Goal: Obtain resource: Obtain resource

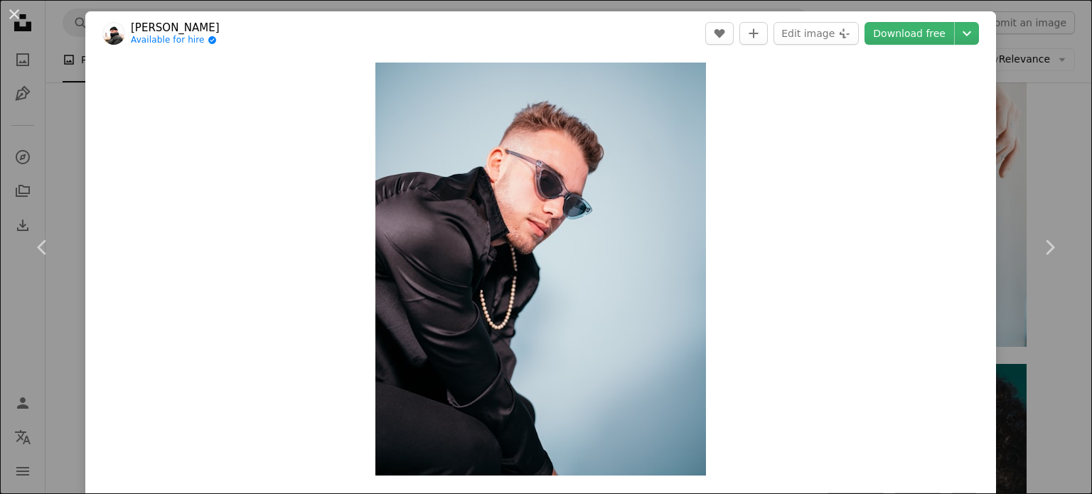
scroll to position [14011, 0]
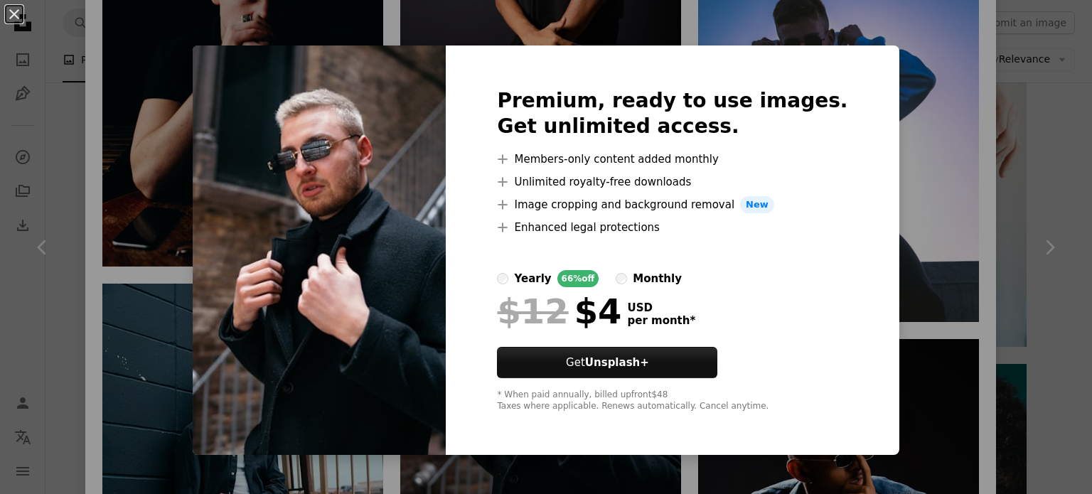
click at [986, 103] on div "An X shape Premium, ready to use images. Get unlimited access. A plus sign Memb…" at bounding box center [546, 247] width 1092 height 494
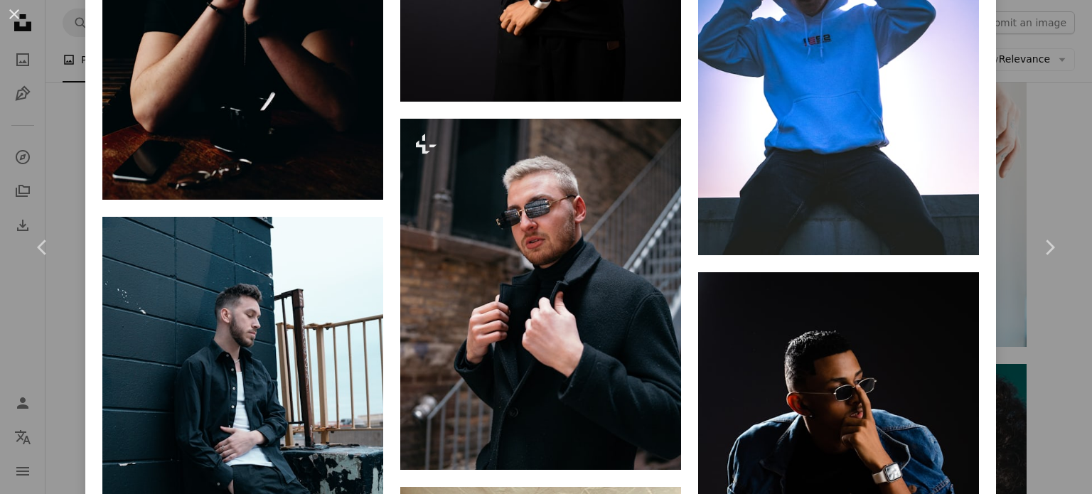
scroll to position [14153, 0]
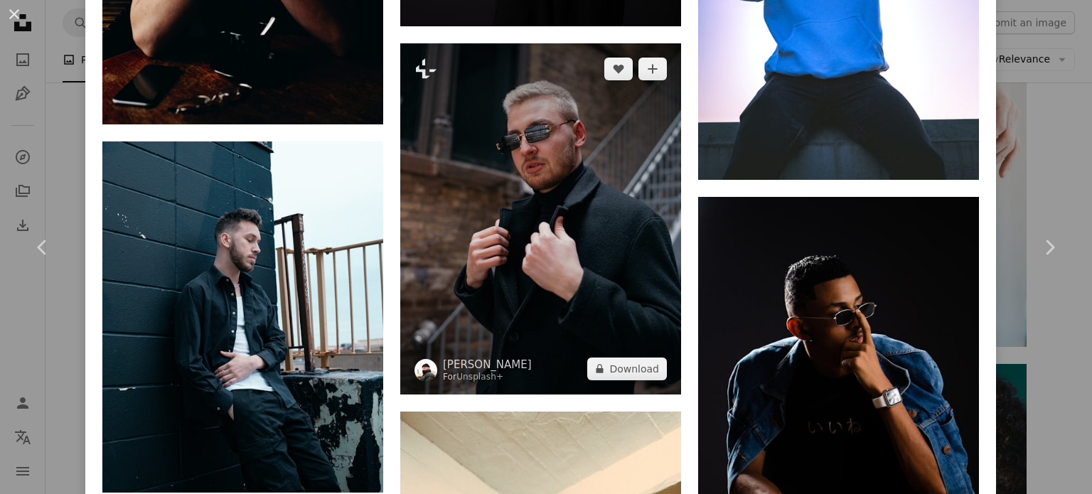
click at [561, 102] on img at bounding box center [540, 218] width 281 height 351
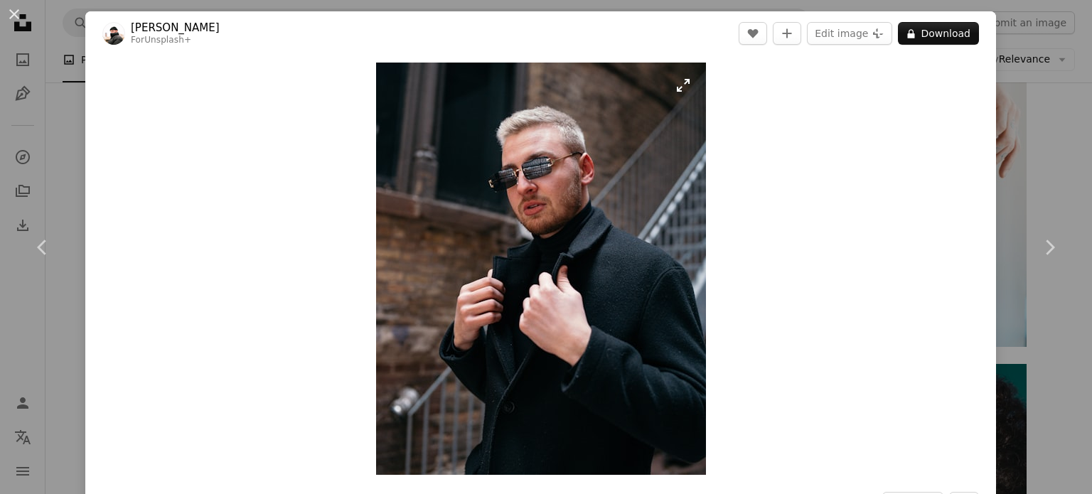
click at [555, 176] on img "Zoom in on this image" at bounding box center [541, 269] width 330 height 412
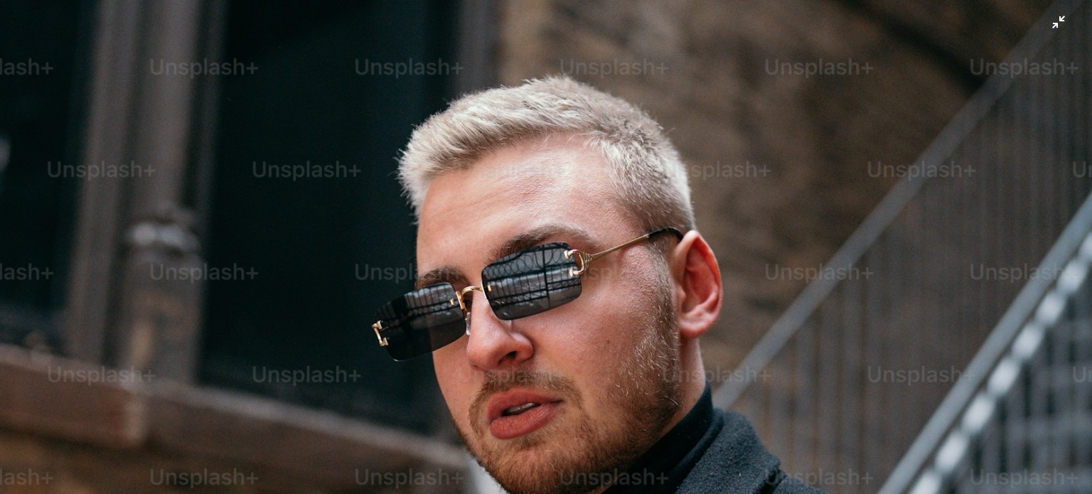
scroll to position [68, 0]
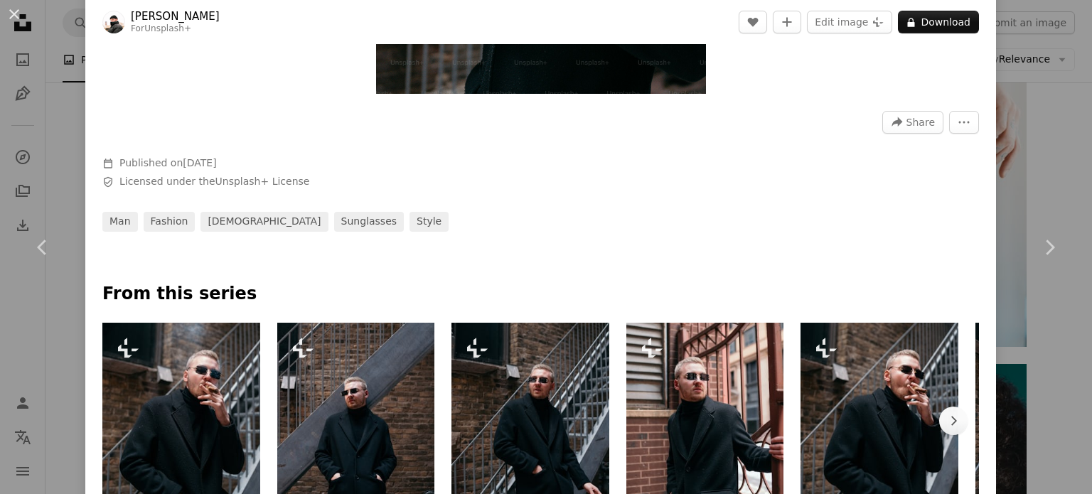
scroll to position [498, 0]
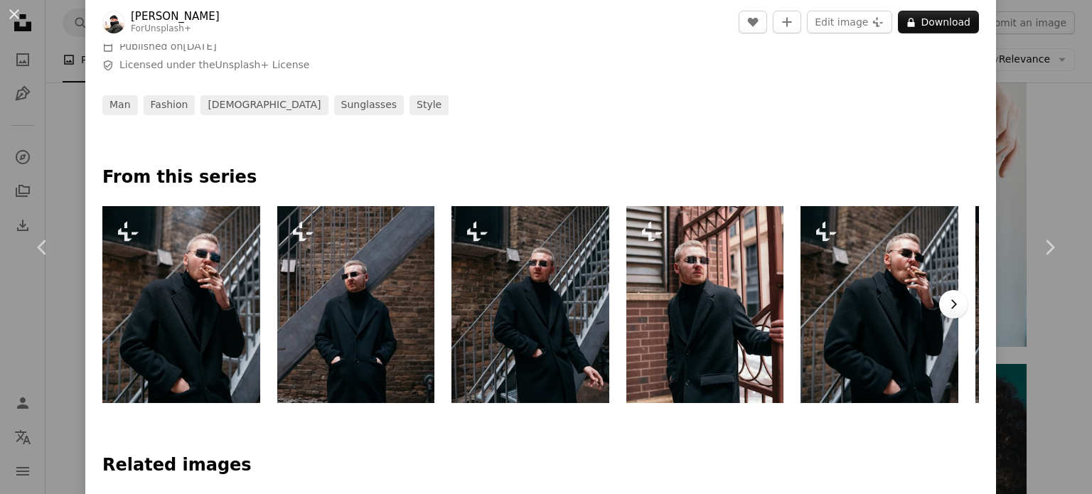
click at [947, 306] on icon "Chevron right" at bounding box center [954, 304] width 14 height 14
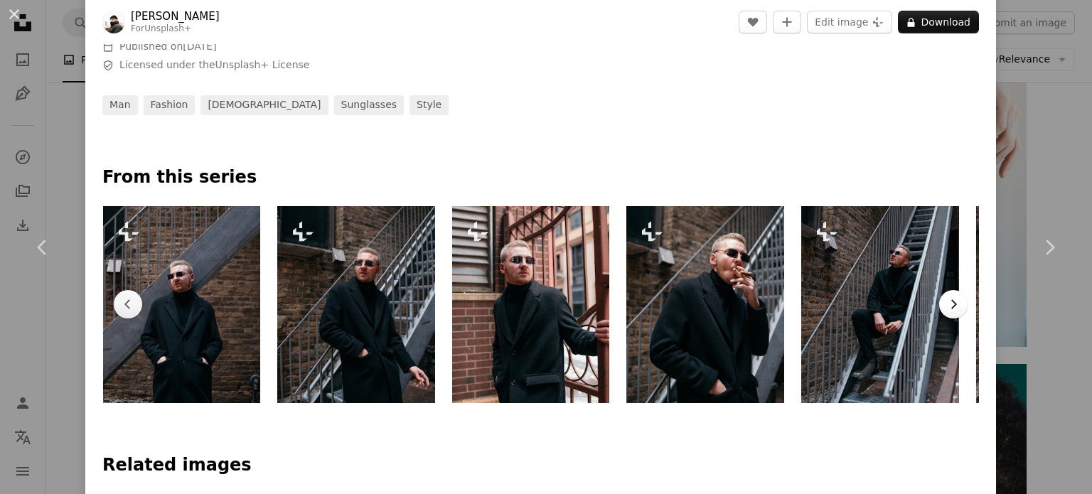
click at [947, 306] on icon "Chevron right" at bounding box center [954, 304] width 14 height 14
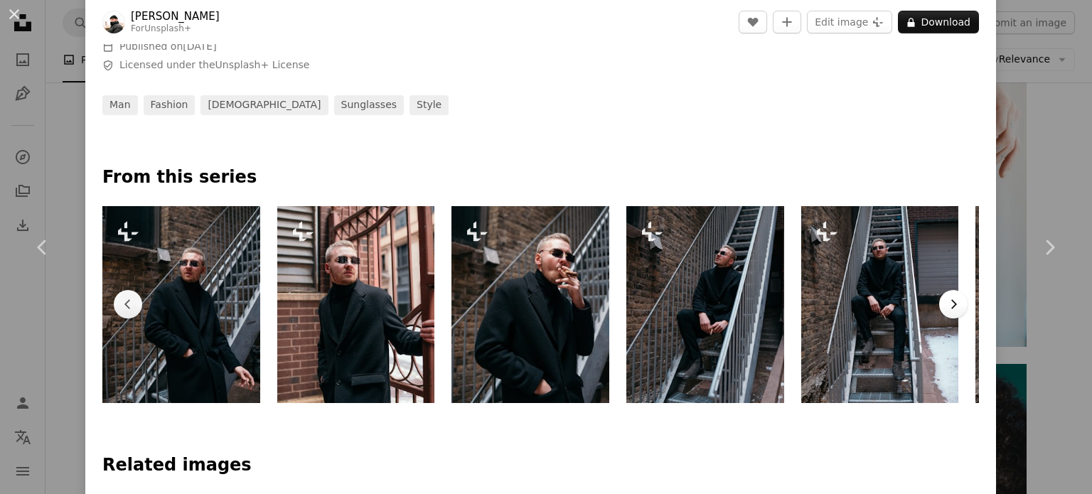
click at [947, 306] on icon "Chevron right" at bounding box center [954, 304] width 14 height 14
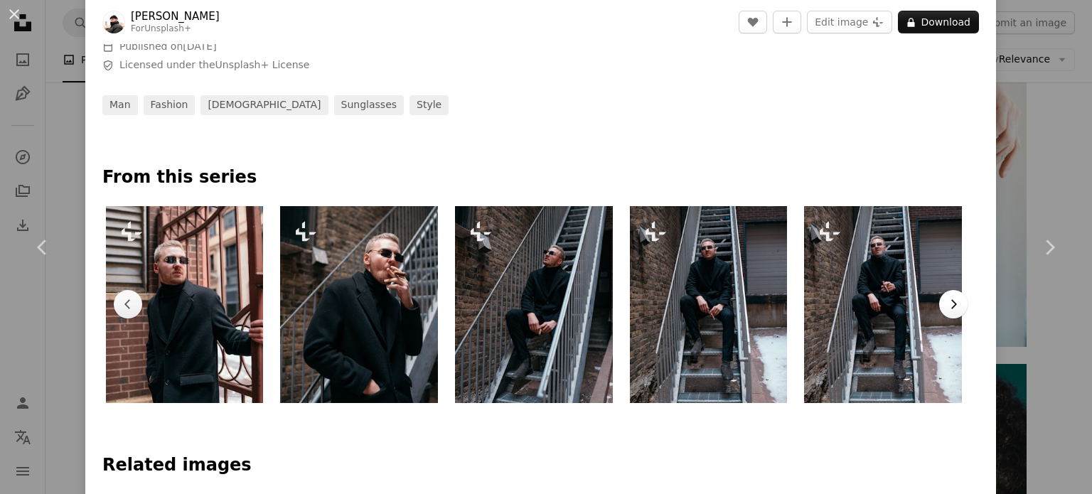
click at [947, 306] on icon "Chevron right" at bounding box center [954, 304] width 14 height 14
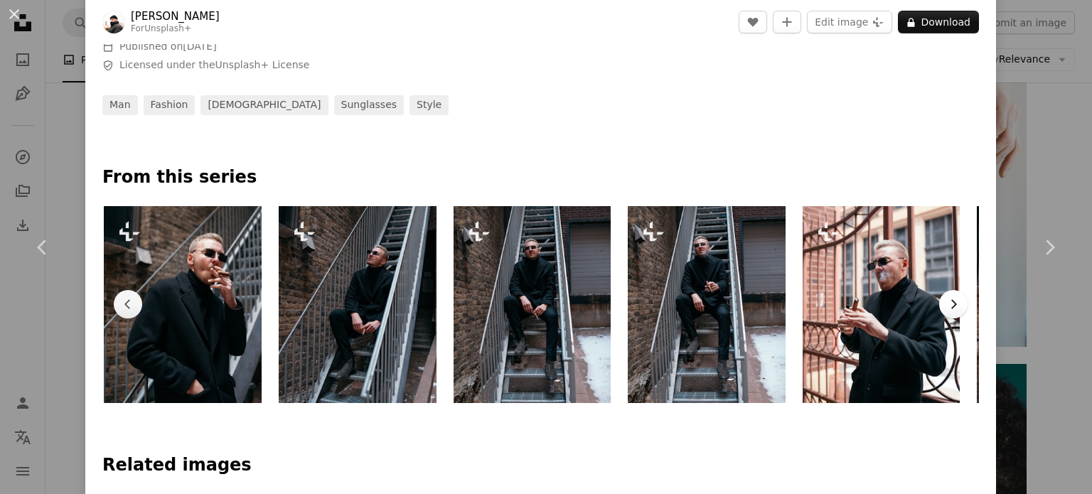
click at [947, 306] on icon "Chevron right" at bounding box center [954, 304] width 14 height 14
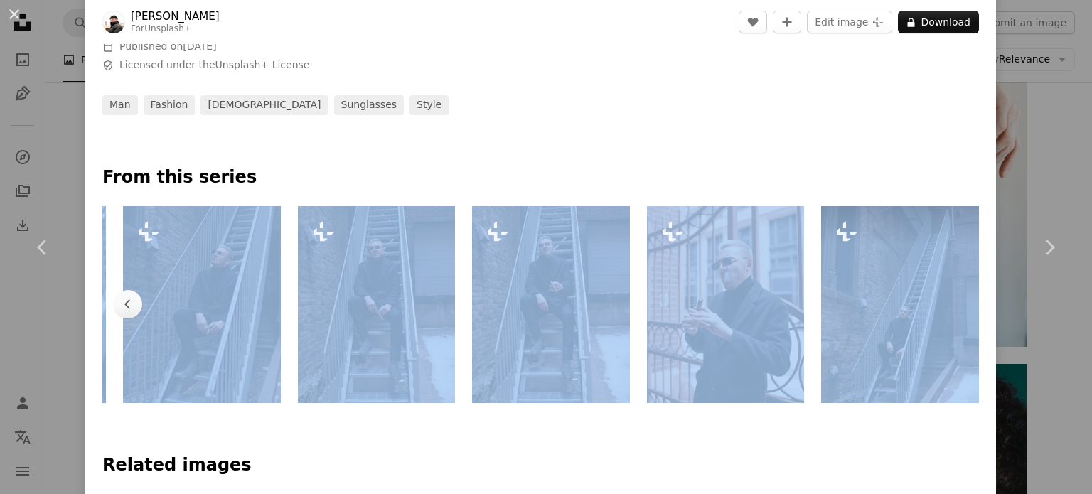
scroll to position [0, 863]
click at [1010, 186] on link "Chevron right" at bounding box center [1049, 247] width 85 height 137
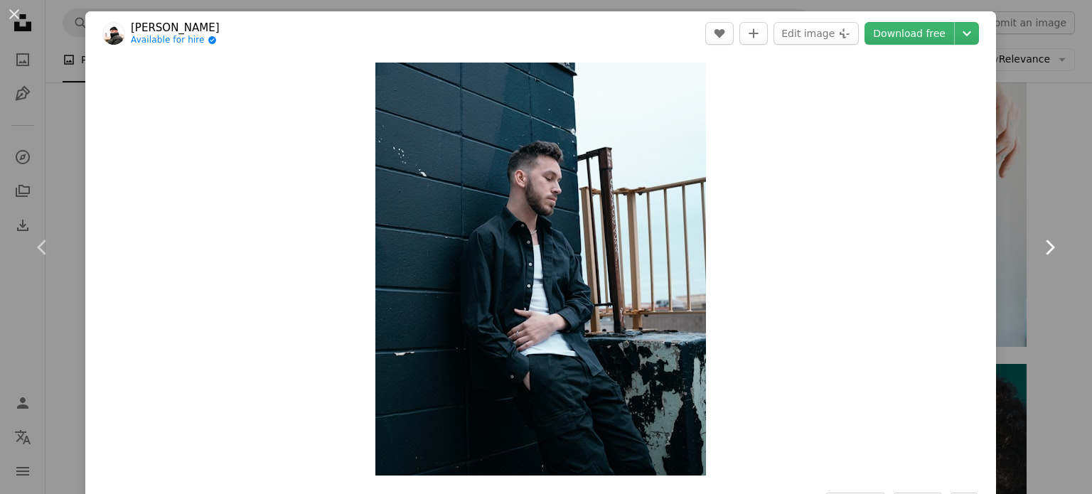
click at [1043, 189] on link "Chevron right" at bounding box center [1049, 247] width 85 height 137
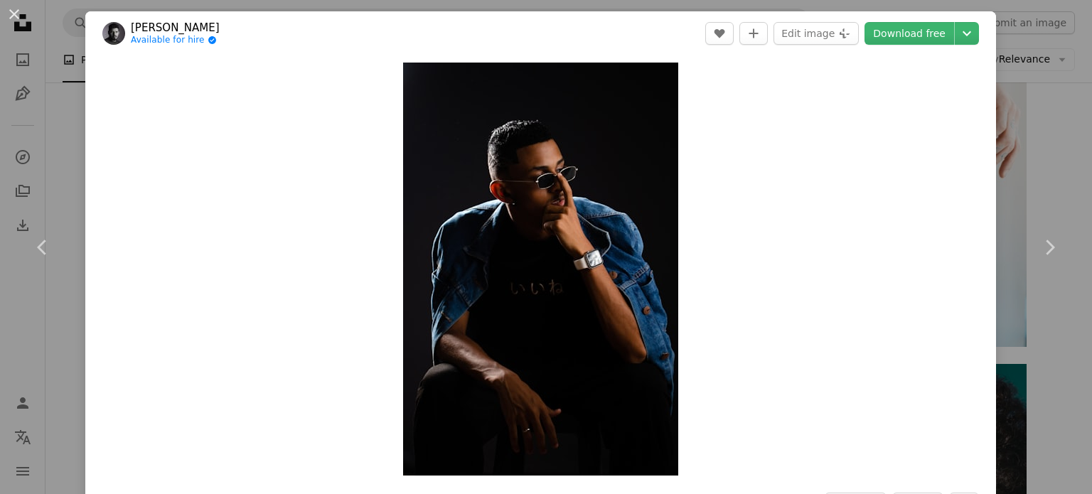
click at [1033, 100] on div "An X shape Chevron left Chevron right [PERSON_NAME] Available for hire A checkm…" at bounding box center [546, 247] width 1092 height 494
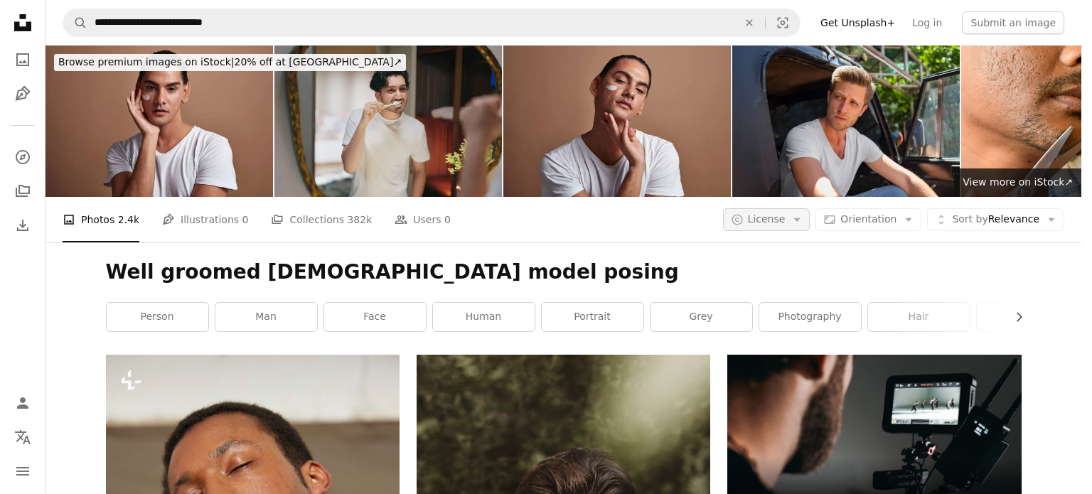
click at [785, 213] on span "License" at bounding box center [767, 218] width 38 height 11
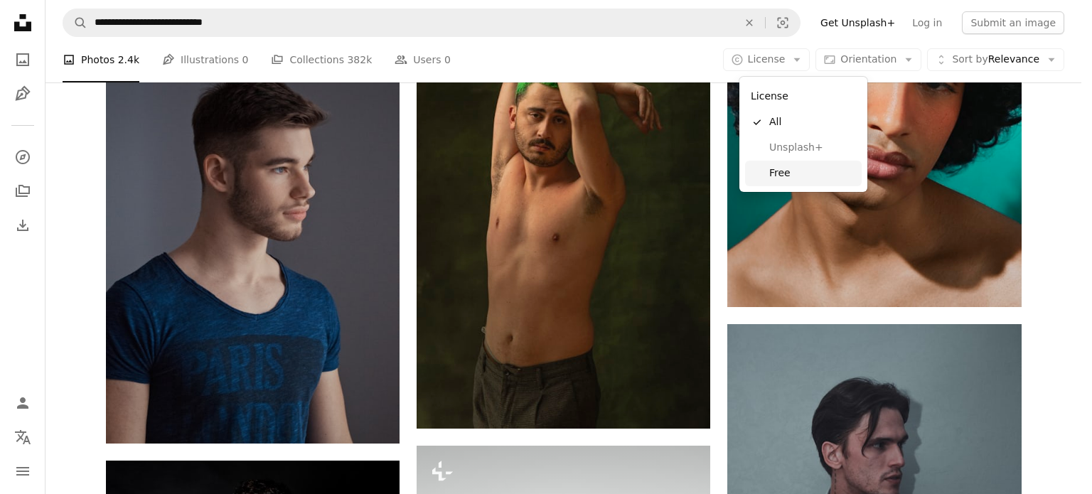
click at [788, 175] on span "Free" at bounding box center [812, 173] width 87 height 14
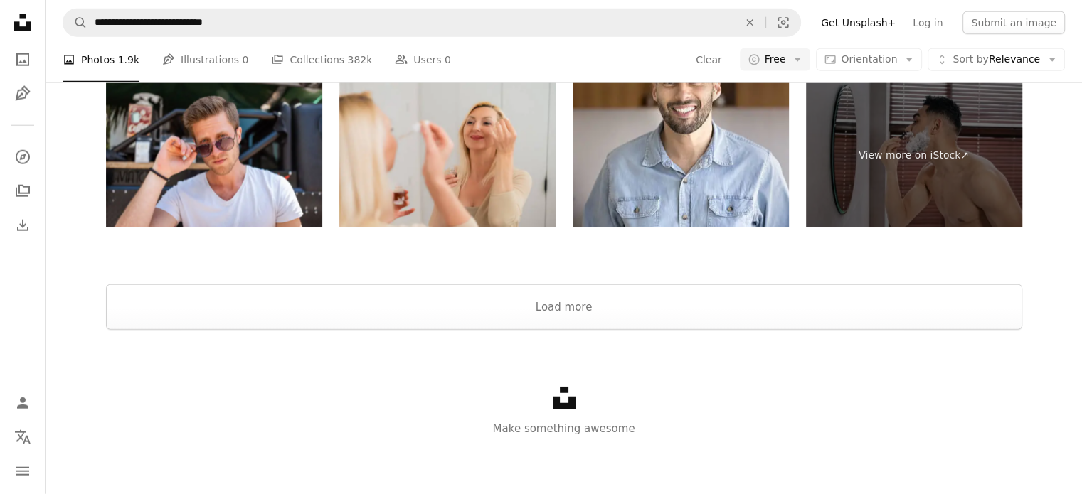
scroll to position [3485, 0]
